Goal: Task Accomplishment & Management: Manage account settings

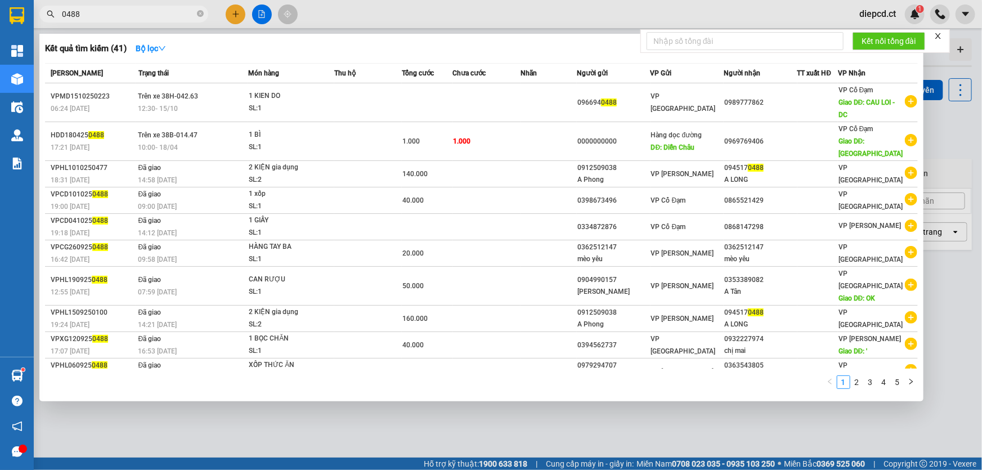
click at [119, 15] on input "0488" at bounding box center [128, 14] width 133 height 12
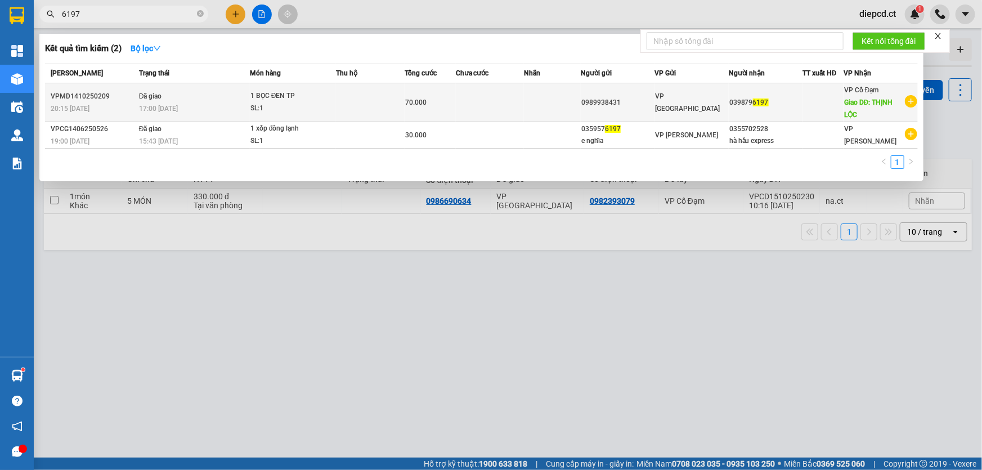
type input "6197"
click at [213, 99] on td "Đã giao 17:00 [DATE]" at bounding box center [193, 102] width 114 height 39
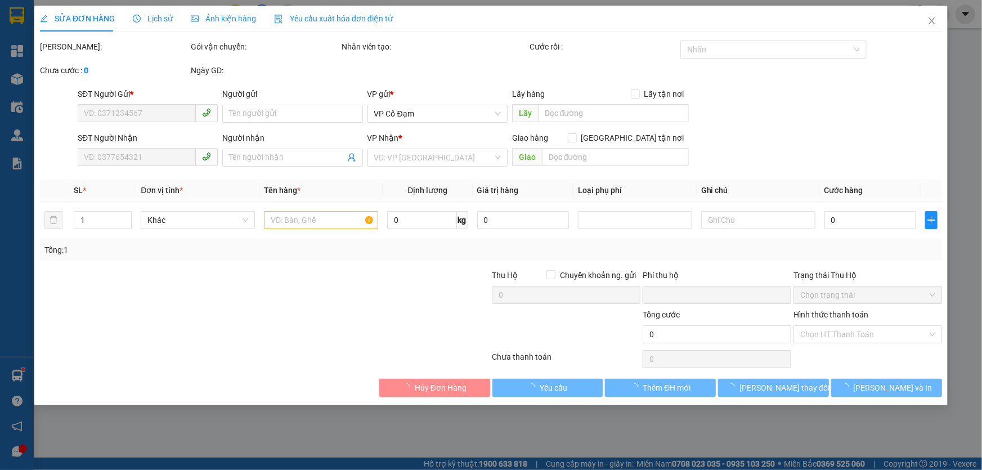
type input "0989938431"
type input "0398796197"
type input "THỊNH LỘC"
type input "0"
type input "70.000"
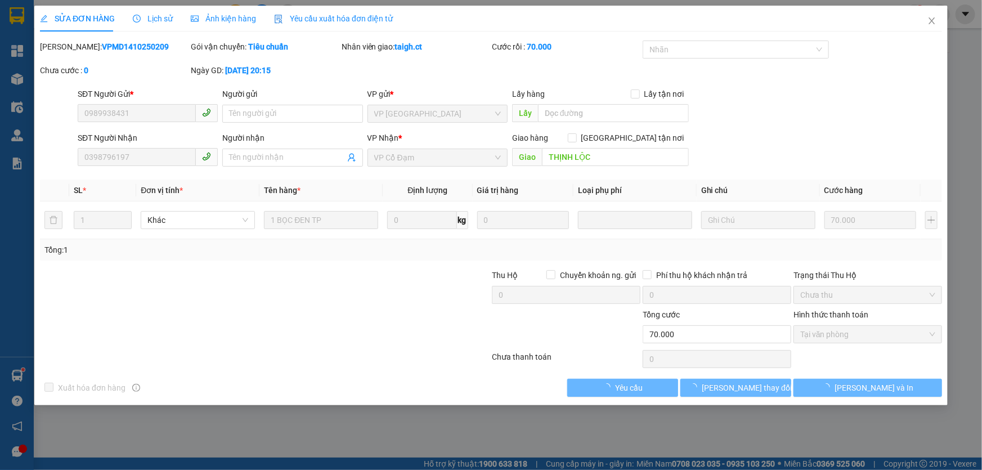
click at [161, 15] on span "Lịch sử" at bounding box center [153, 18] width 40 height 9
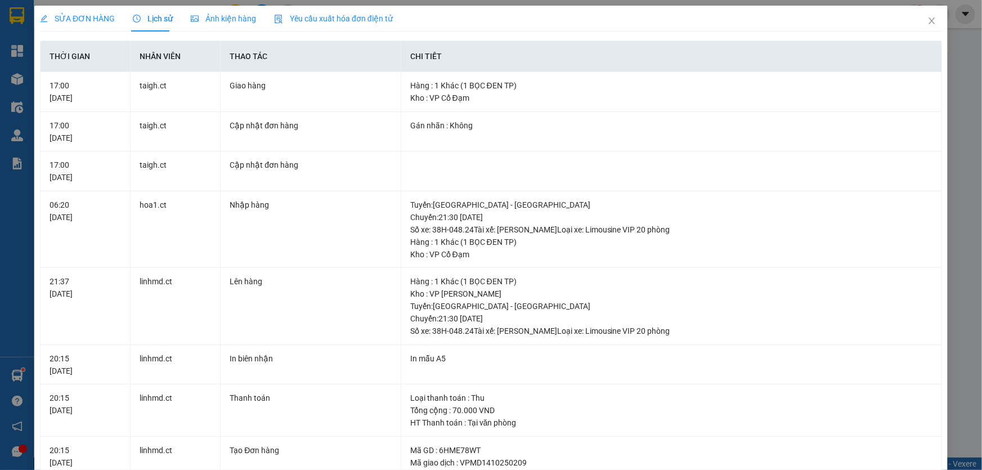
click at [91, 16] on span "SỬA ĐƠN HÀNG" at bounding box center [77, 18] width 75 height 9
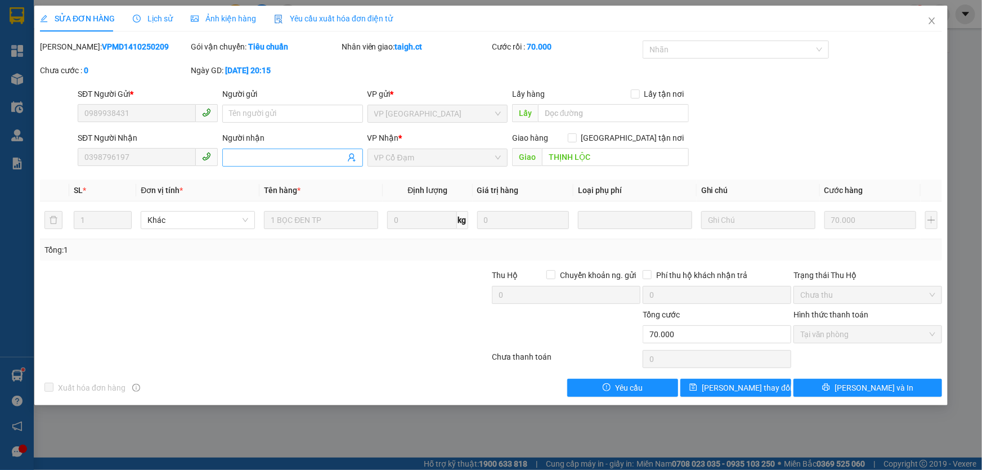
click at [253, 157] on input "Người nhận" at bounding box center [286, 157] width 115 height 12
type input "g"
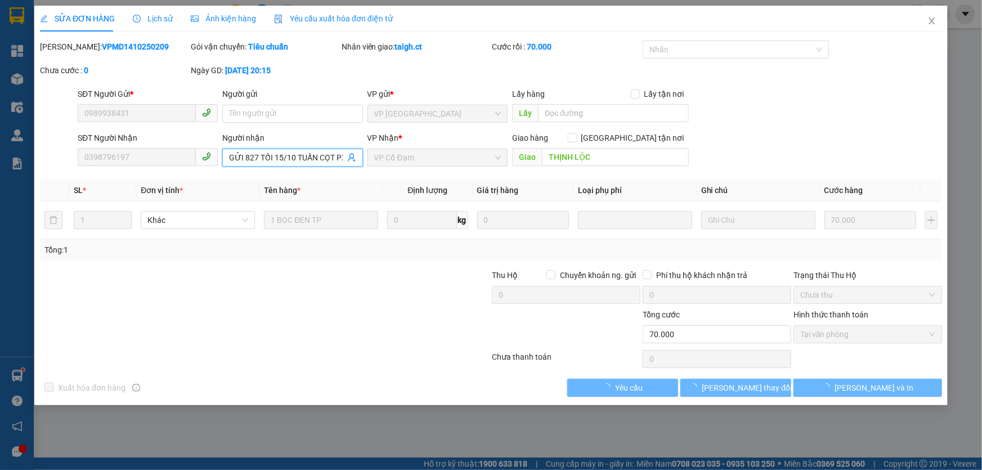
scroll to position [0, 1]
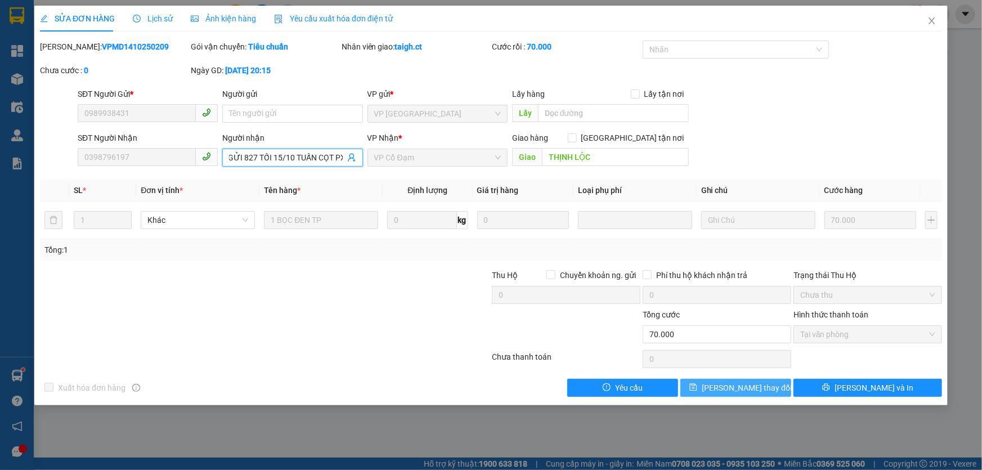
type input "GỬI 827 TỐI 15/10 TUẤN CỌT PX"
click at [739, 389] on span "[PERSON_NAME] thay đổi" at bounding box center [746, 387] width 90 height 12
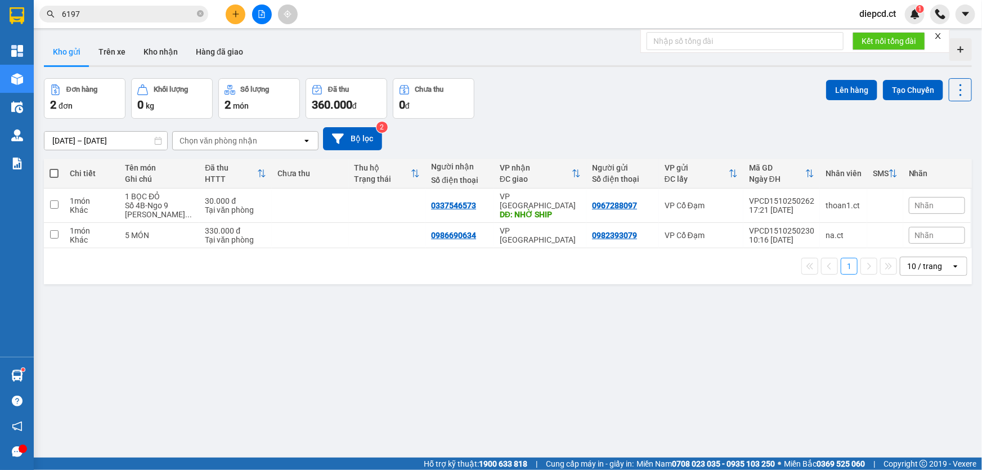
click at [143, 10] on input "6197" at bounding box center [128, 14] width 133 height 12
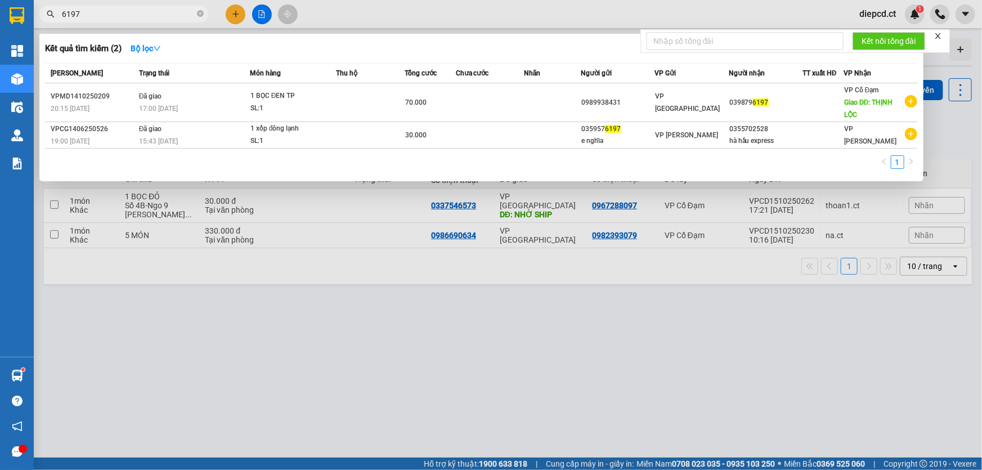
click at [143, 10] on input "6197" at bounding box center [128, 14] width 133 height 12
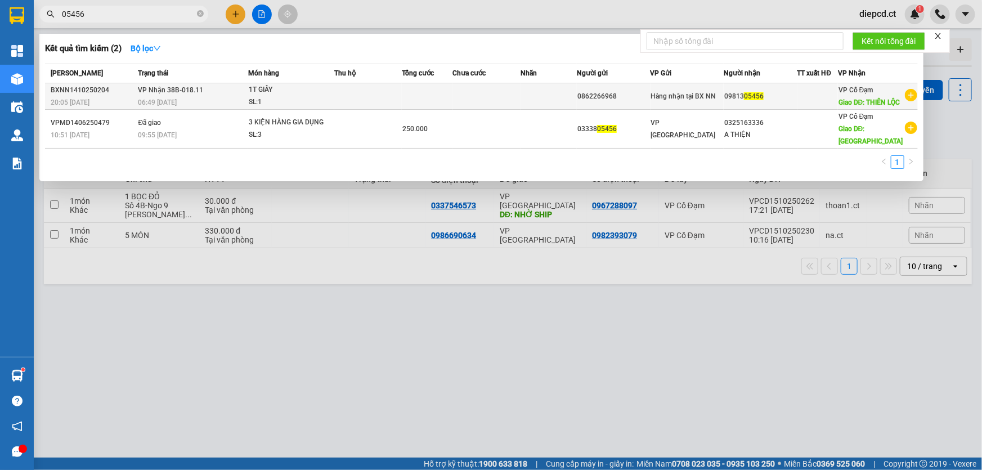
type input "05456"
click at [184, 103] on div "06:49 [DATE]" at bounding box center [193, 102] width 110 height 12
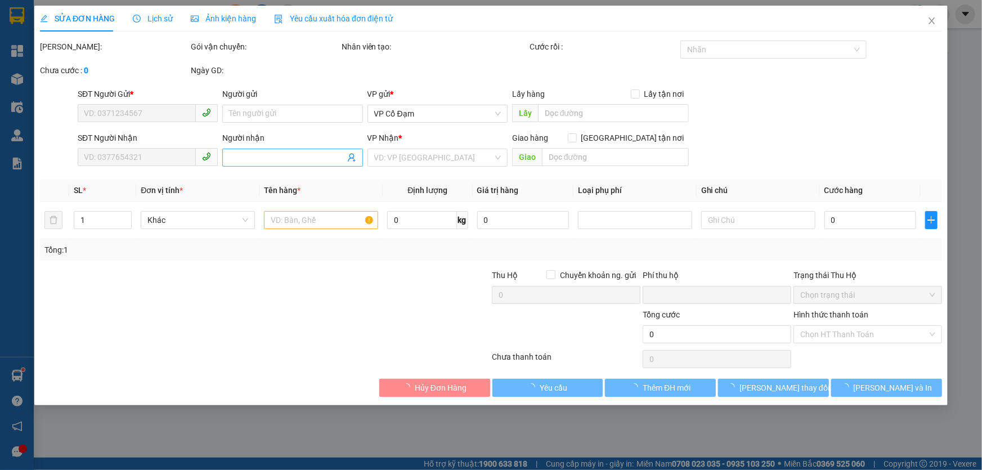
type input "0862266968"
type input "0981305456"
type input "THIÊN LỘC"
type input "0"
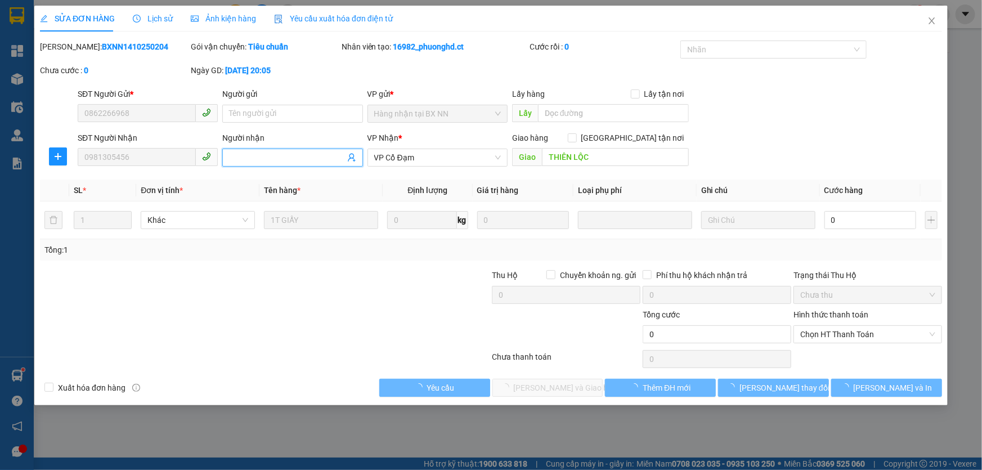
click at [282, 160] on input "Người nhận" at bounding box center [286, 157] width 115 height 12
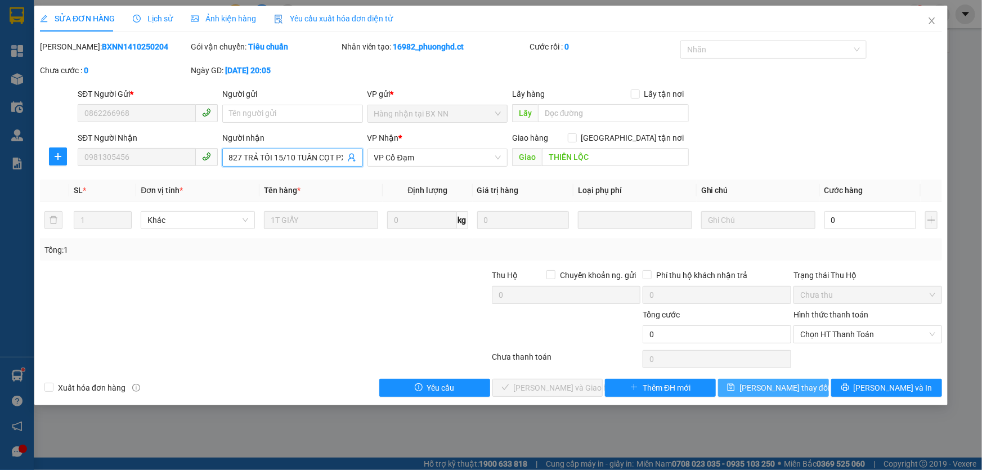
type input "GỬI XE 827 TRẢ TỐI 15/10 TUẤN CỌT PX"
click at [780, 384] on span "[PERSON_NAME] thay đổi" at bounding box center [784, 387] width 90 height 12
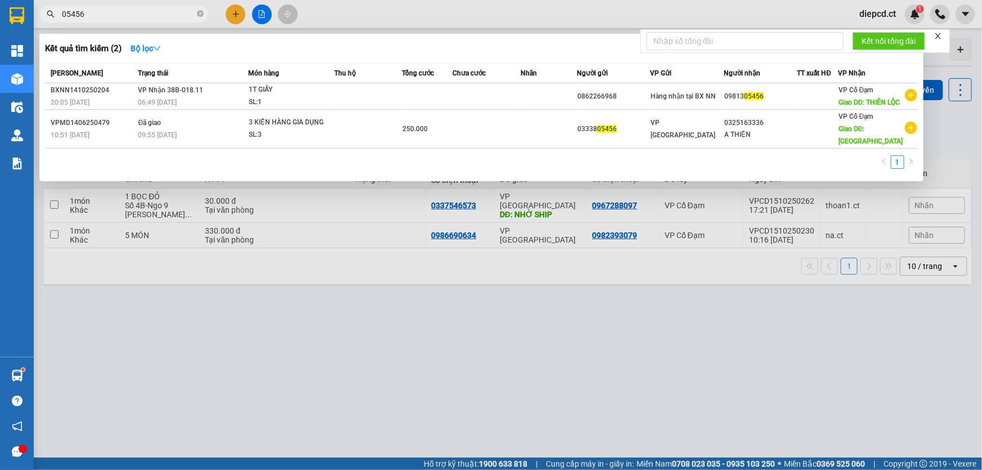
click at [142, 12] on input "05456" at bounding box center [128, 14] width 133 height 12
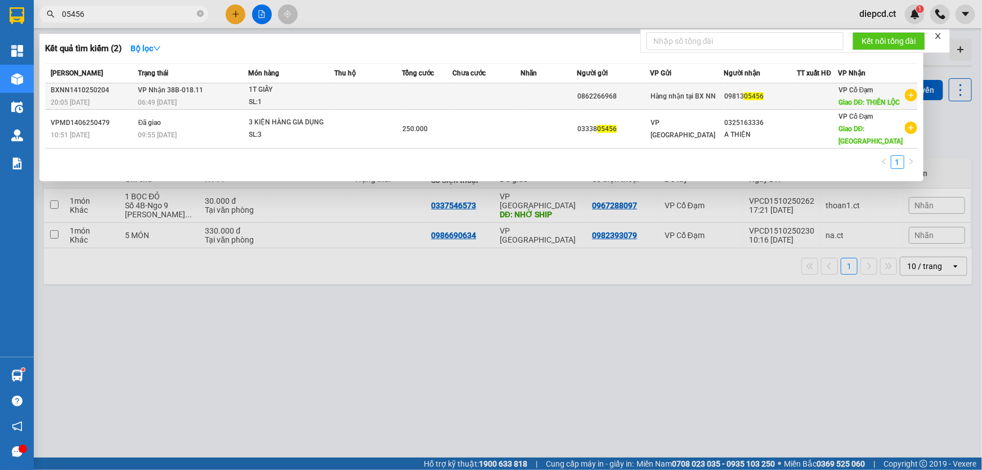
click at [181, 91] on span "VP Nhận 38B-018.11" at bounding box center [170, 89] width 65 height 9
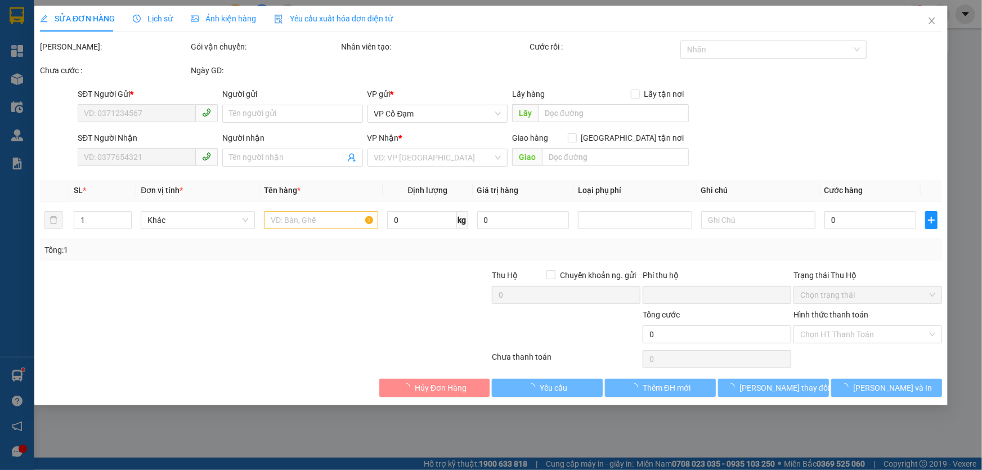
type input "0862266968"
type input "0981305456"
type input "GỬI XE 827 TRẢ TỐI 15/10 TUẤN CỌT PX"
type input "THIÊN LỘC"
type input "0"
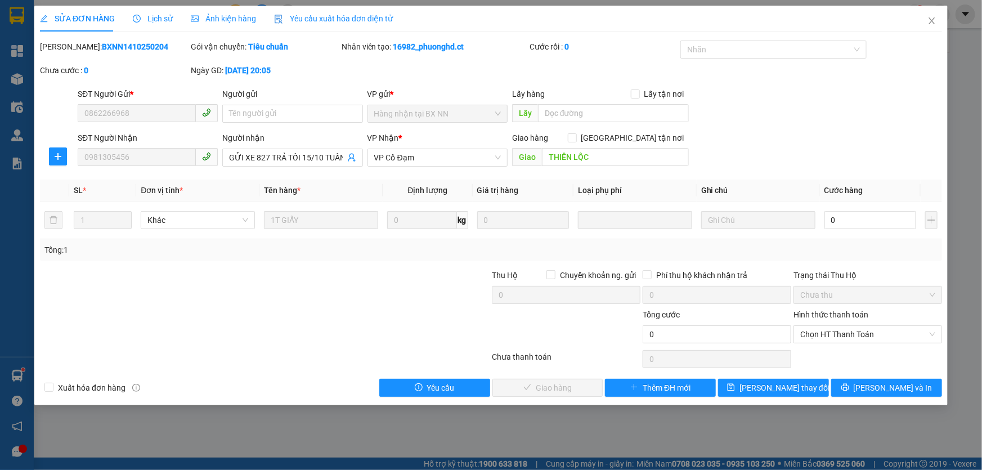
click at [156, 17] on span "Lịch sử" at bounding box center [153, 18] width 40 height 9
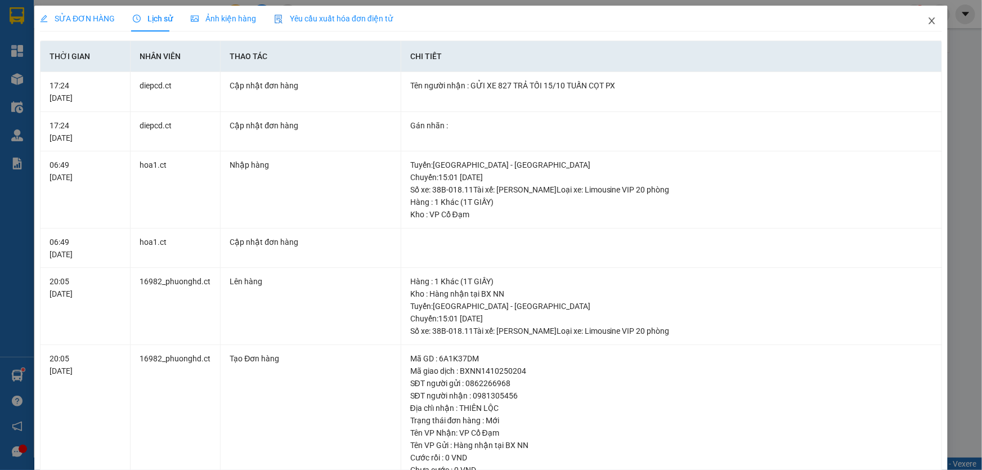
click at [928, 22] on icon "close" at bounding box center [931, 20] width 6 height 7
